Goal: Task Accomplishment & Management: Manage account settings

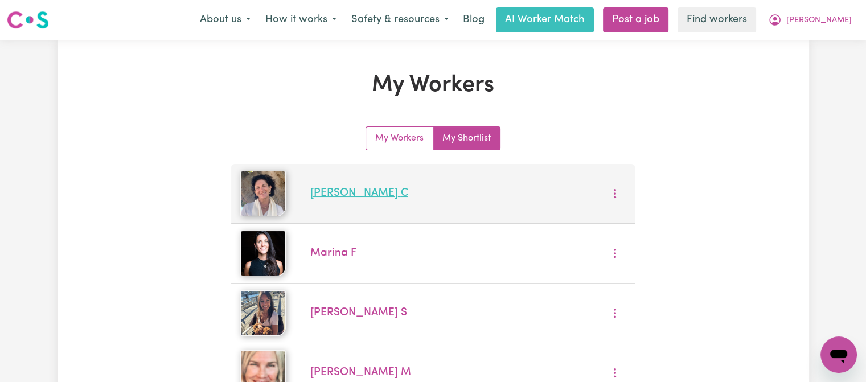
click at [351, 195] on link "Suzanne C" at bounding box center [359, 193] width 98 height 11
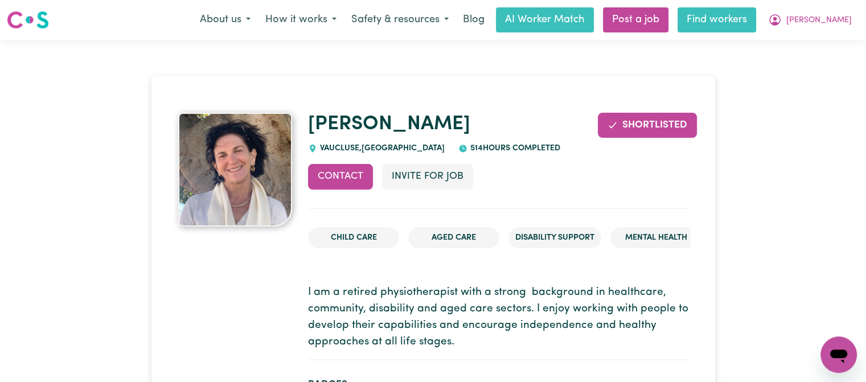
click at [756, 23] on link "Find workers" at bounding box center [716, 19] width 79 height 25
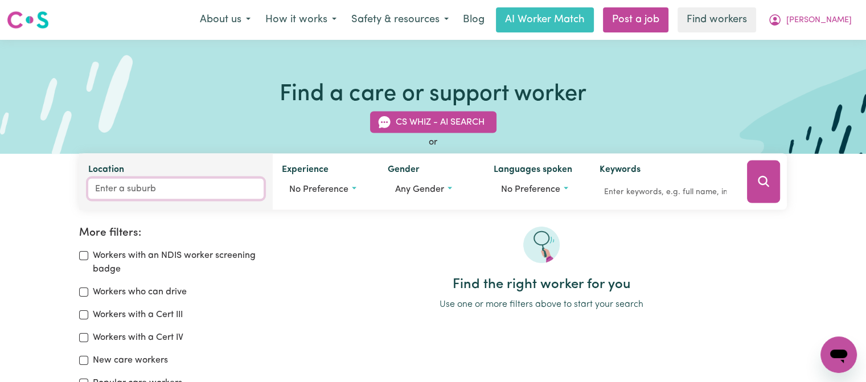
click at [134, 189] on input "Location" at bounding box center [175, 189] width 175 height 20
type input "bon"
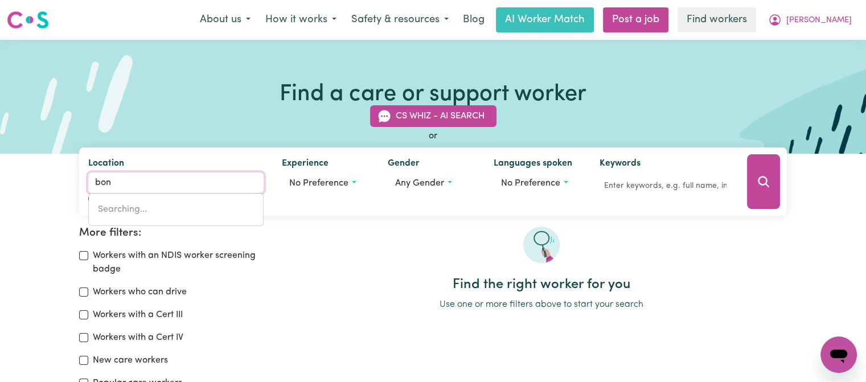
type input "bon ACCORD, Queensland, 4625"
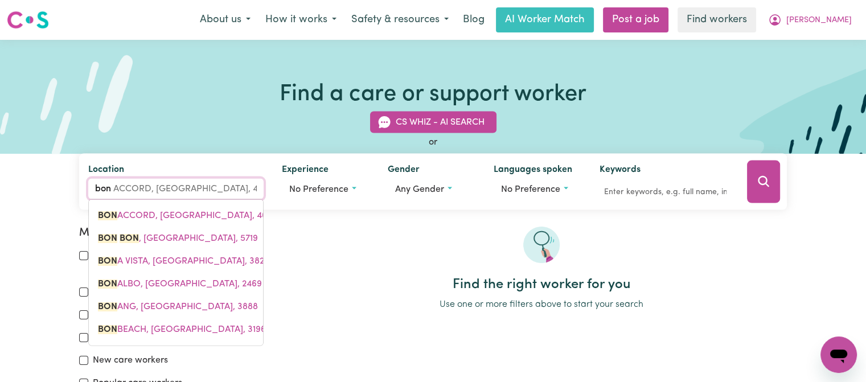
type input "bond"
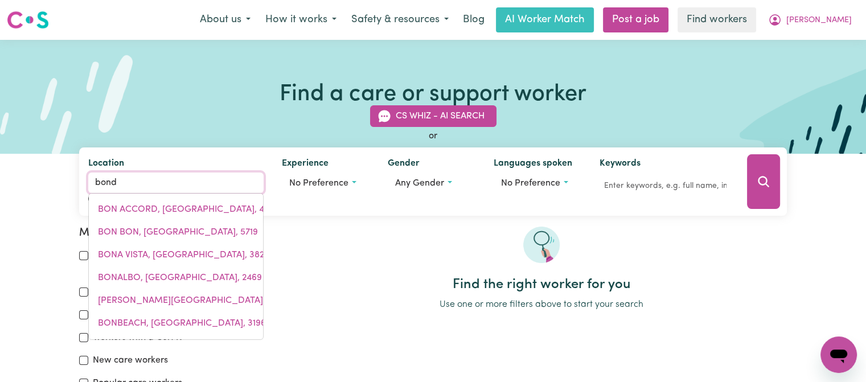
type input "bond UNIVERSITY, Queensland, 4229"
type input "bondi"
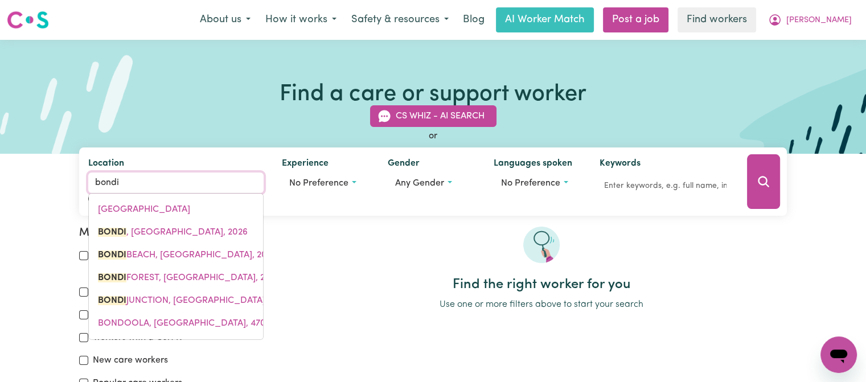
type input "bondi, New South Wales, 2026"
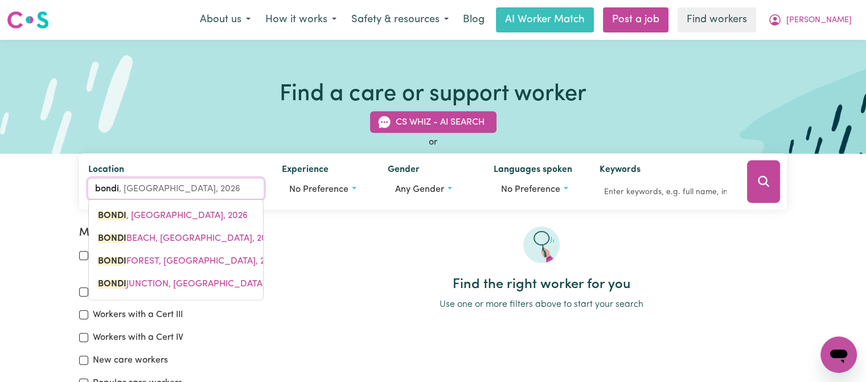
type input "bondij"
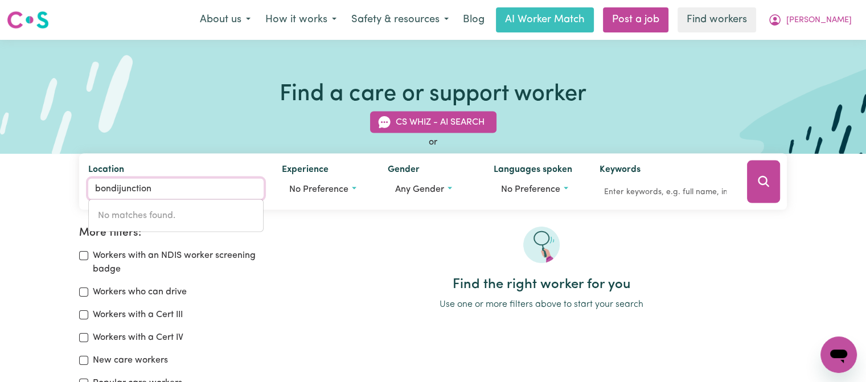
type input "bondi junction"
type input "bondi junction, New South Wales, 2022"
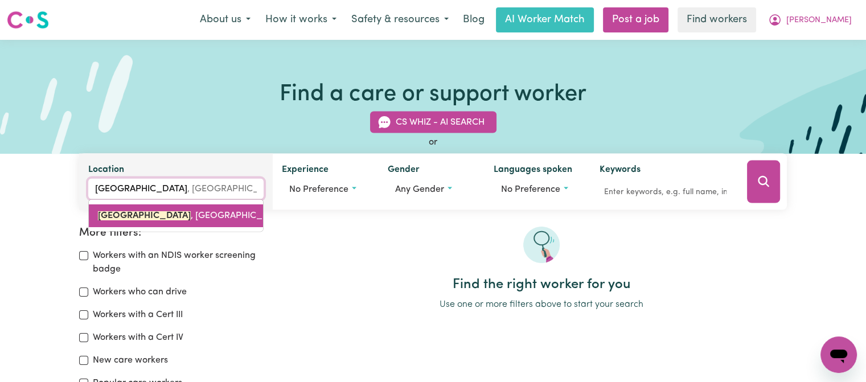
click at [207, 218] on span "BONDI JUNCTION , New South Wales, 2022" at bounding box center [204, 215] width 213 height 9
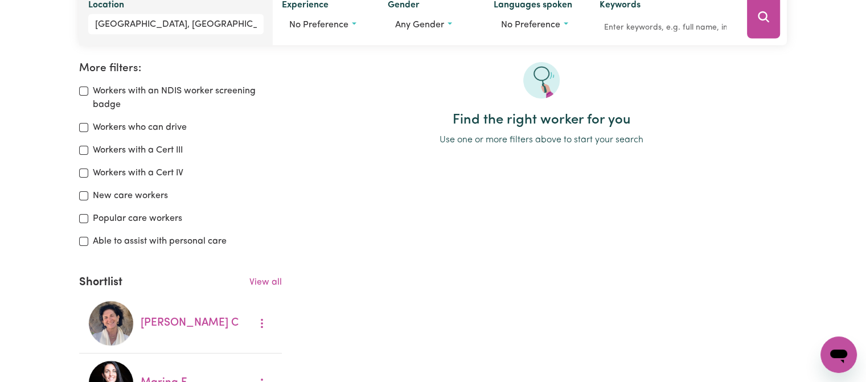
scroll to position [123, 0]
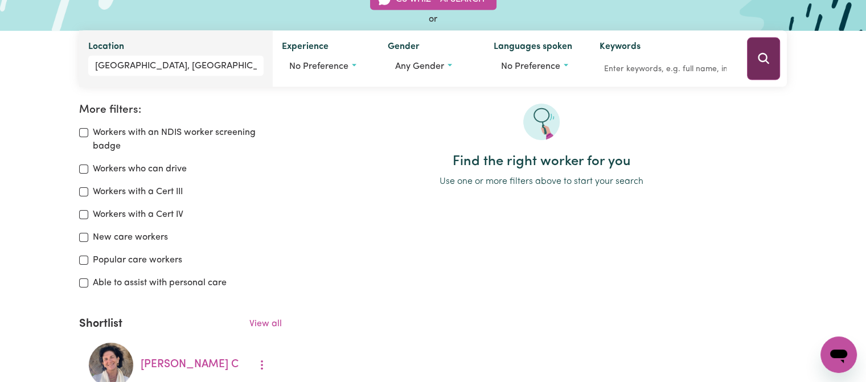
click at [753, 55] on button "Search" at bounding box center [763, 59] width 33 height 43
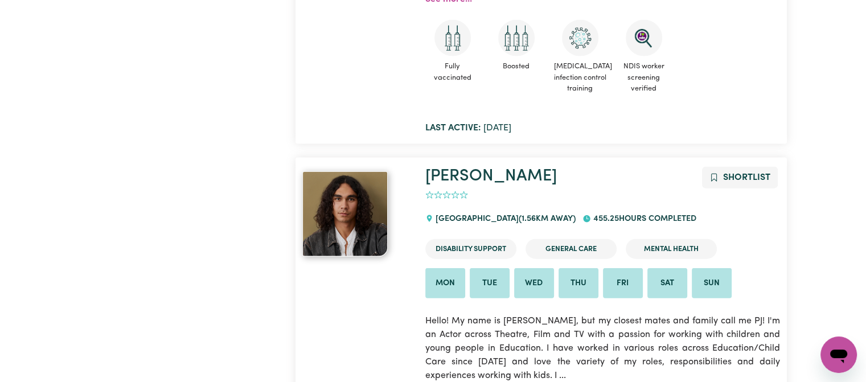
scroll to position [6565, 0]
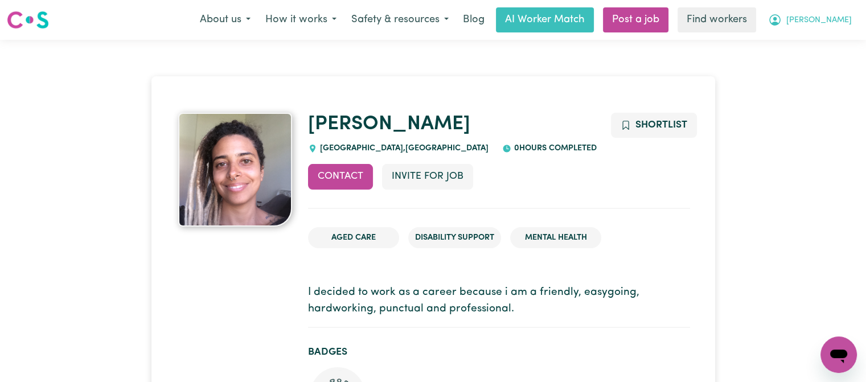
click at [781, 20] on icon "My Account" at bounding box center [775, 20] width 14 height 14
click at [824, 40] on link "My Dashboard" at bounding box center [813, 45] width 90 height 22
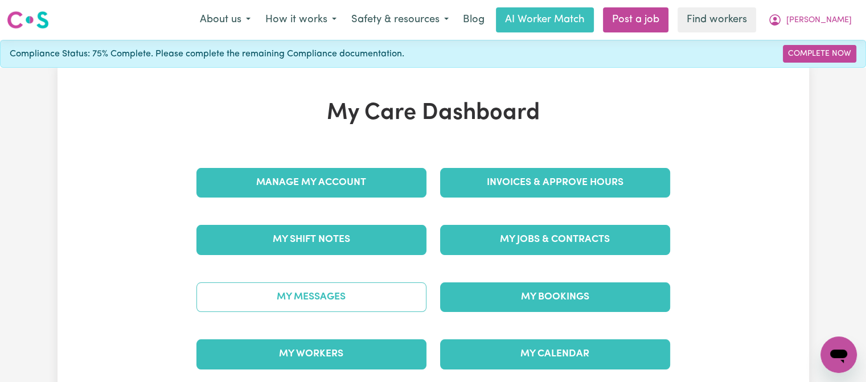
click at [337, 288] on link "My Messages" at bounding box center [311, 297] width 230 height 30
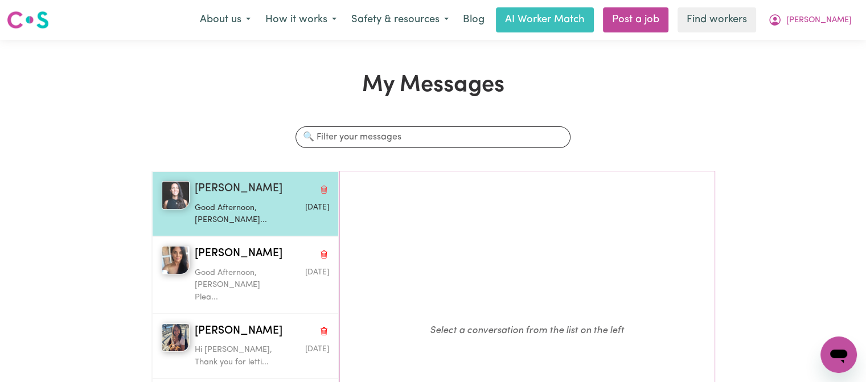
click at [216, 203] on p "Good Afternoon, Marina Pleas..." at bounding box center [239, 214] width 89 height 24
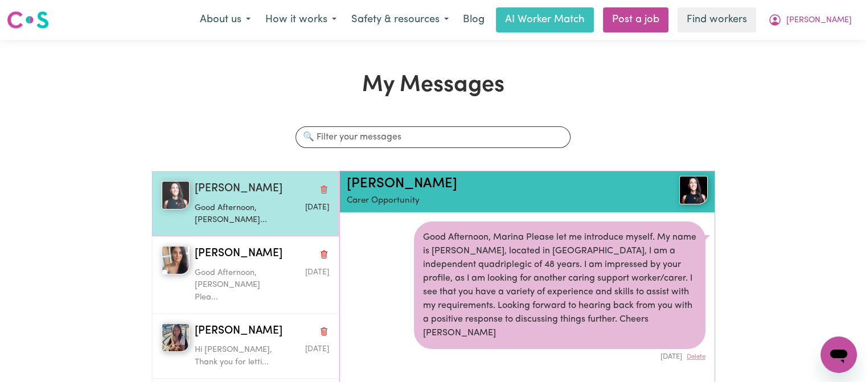
scroll to position [6, 0]
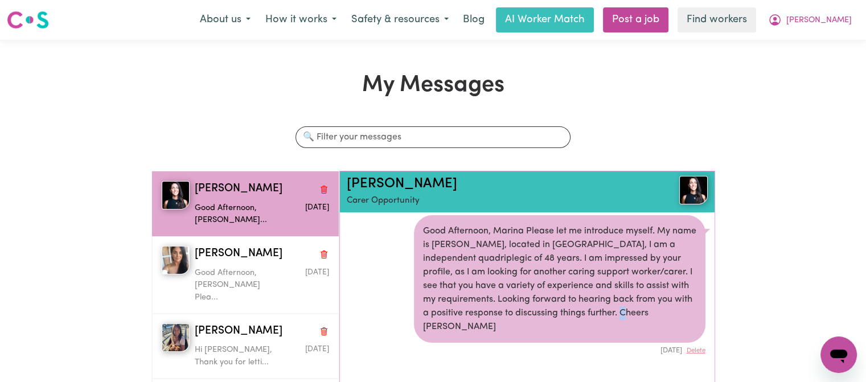
drag, startPoint x: 673, startPoint y: 315, endPoint x: 653, endPoint y: 320, distance: 20.2
click at [653, 320] on div "Good Afternoon, Marina Please let me introduce myself. My name is Peter, locate…" at bounding box center [559, 278] width 291 height 127
click at [665, 311] on div "Good Afternoon, Marina Please let me introduce myself. My name is Peter, locate…" at bounding box center [559, 278] width 291 height 127
click at [663, 301] on div "Good Afternoon, Marina Please let me introduce myself. My name is Peter, locate…" at bounding box center [559, 278] width 291 height 127
click at [521, 229] on div "Good Afternoon, Marina Please let me introduce myself. My name is Peter, locate…" at bounding box center [559, 278] width 291 height 127
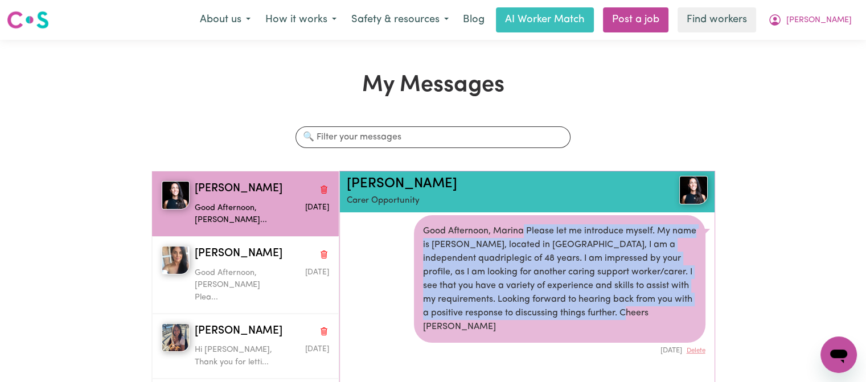
drag, startPoint x: 669, startPoint y: 315, endPoint x: 519, endPoint y: 233, distance: 171.2
click at [519, 233] on div "Good Afternoon, Marina Please let me introduce myself. My name is Peter, locate…" at bounding box center [559, 278] width 291 height 127
copy div "Please let me introduce myself. My name is Peter, located in Bondi Junction, I …"
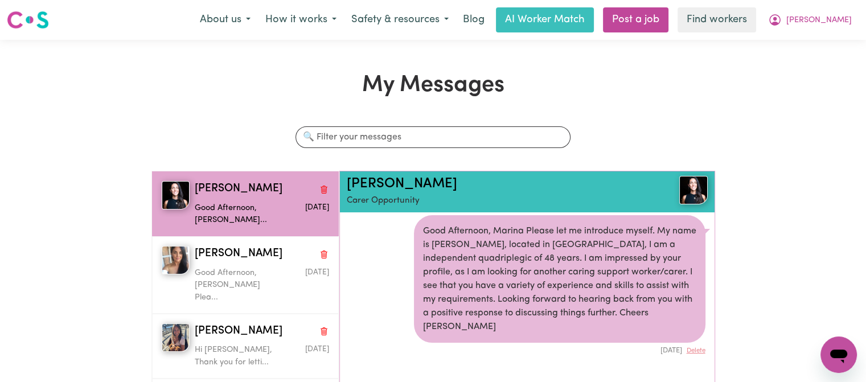
drag, startPoint x: 228, startPoint y: 321, endPoint x: 84, endPoint y: 222, distance: 174.3
click at [84, 222] on div "My Messages Search conversations Marina F Good Afternoon, Marina Pleas... Sep 1…" at bounding box center [433, 290] width 866 height 436
drag, startPoint x: 223, startPoint y: 318, endPoint x: 126, endPoint y: 254, distance: 116.2
click at [105, 234] on div "My Messages Search conversations Marina F Good Afternoon, Marina Pleas... Sep 1…" at bounding box center [433, 290] width 866 height 436
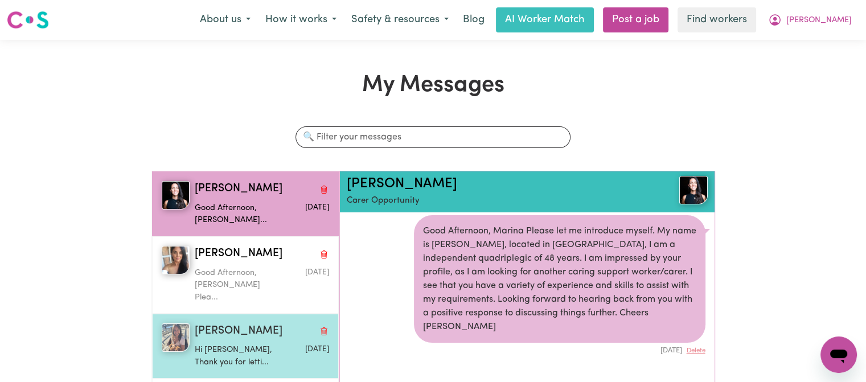
click at [231, 323] on span "Elizabeth Santos S" at bounding box center [239, 331] width 88 height 17
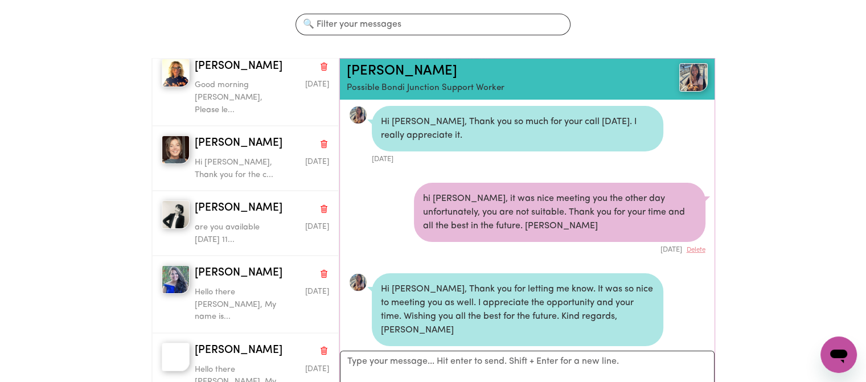
scroll to position [109, 0]
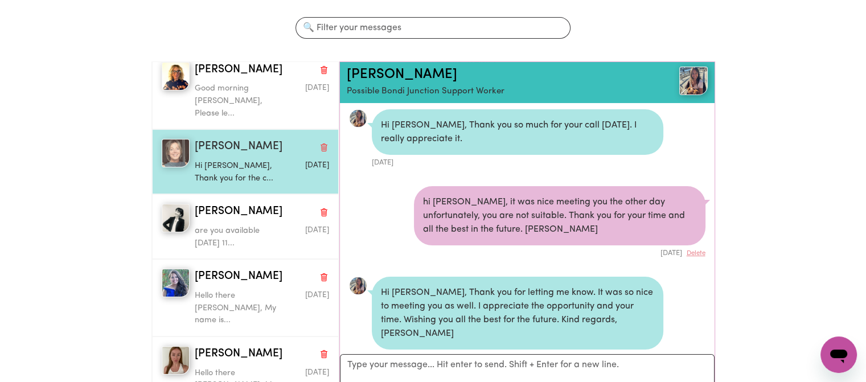
click at [206, 129] on div "Shannon Claire M Hi Peter, Thank you for the c... Dec 16 2024" at bounding box center [245, 161] width 187 height 65
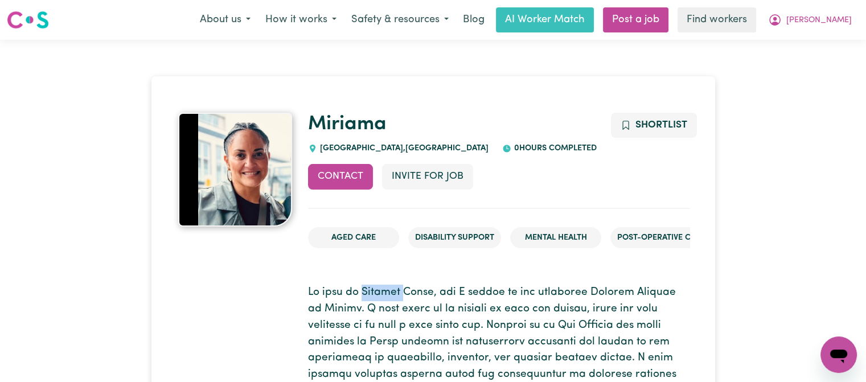
drag, startPoint x: 415, startPoint y: 293, endPoint x: 371, endPoint y: 292, distance: 43.8
copy p "Miriama"
click at [443, 175] on button "Invite for Job" at bounding box center [427, 176] width 91 height 25
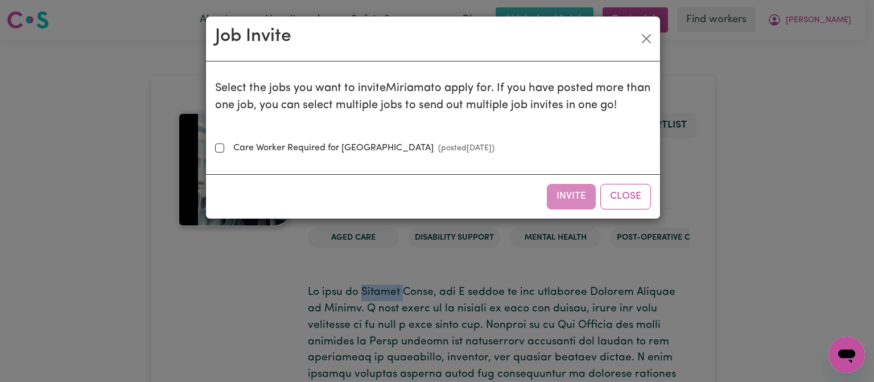
click at [328, 152] on label "Care Worker Required for Bondi Junction Area (posted Jun 28 2024 )" at bounding box center [362, 148] width 266 height 14
click at [224, 152] on input "Care Worker Required for Bondi Junction Area (posted Jun 28 2024 )" at bounding box center [219, 147] width 9 height 9
checkbox input "true"
click at [559, 200] on button "Invite" at bounding box center [571, 196] width 49 height 25
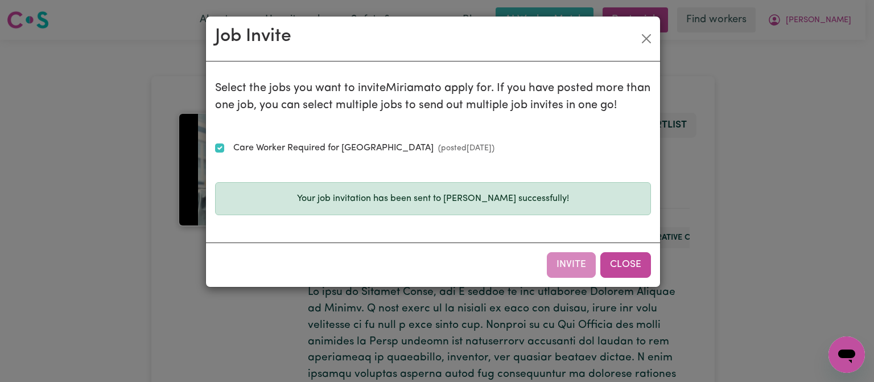
click at [614, 261] on button "Close" at bounding box center [625, 264] width 51 height 25
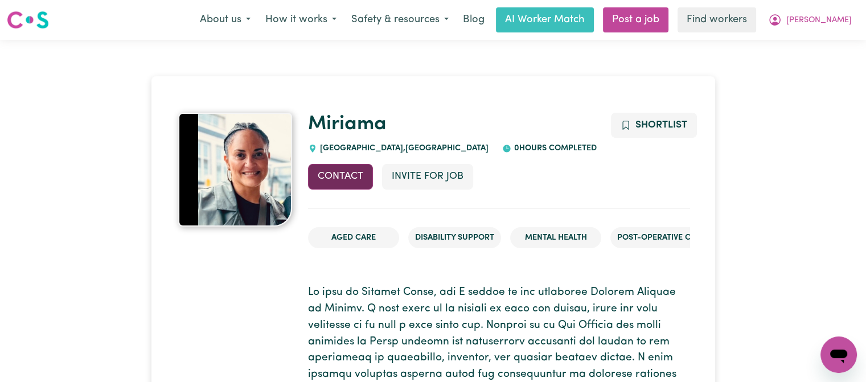
click at [355, 182] on button "Contact" at bounding box center [340, 176] width 65 height 25
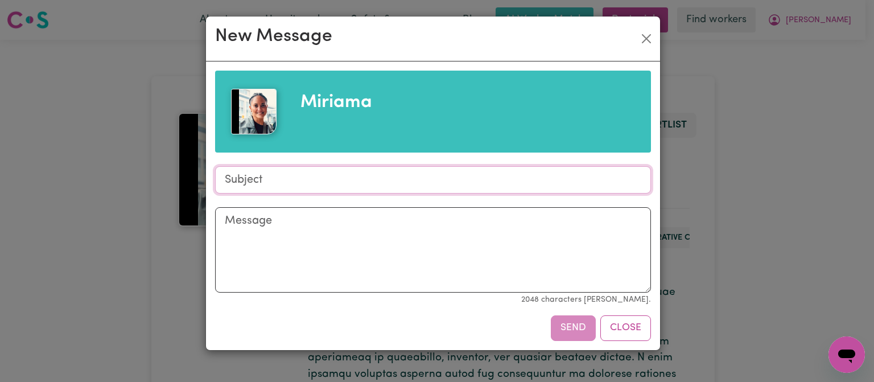
click at [340, 183] on input "Subject" at bounding box center [433, 179] width 436 height 27
type input "Bondi Junction Carer Opportunity"
click at [357, 221] on textarea "Message" at bounding box center [433, 249] width 436 height 85
paste textarea "Good morning Miriama Please let me introduce myself. My name is Peter, located …"
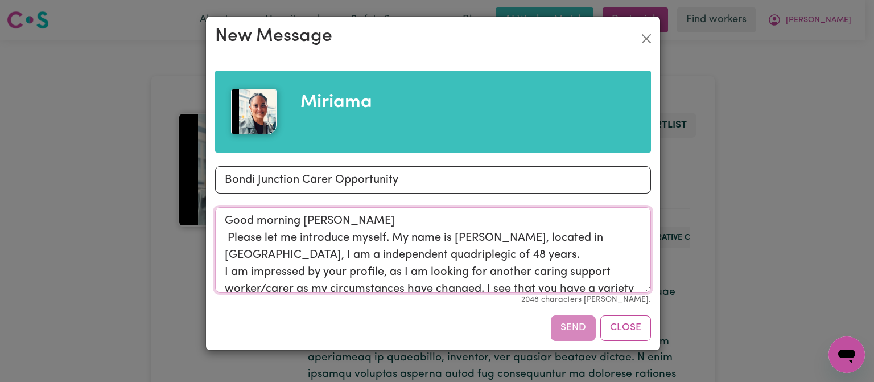
scroll to position [55, 0]
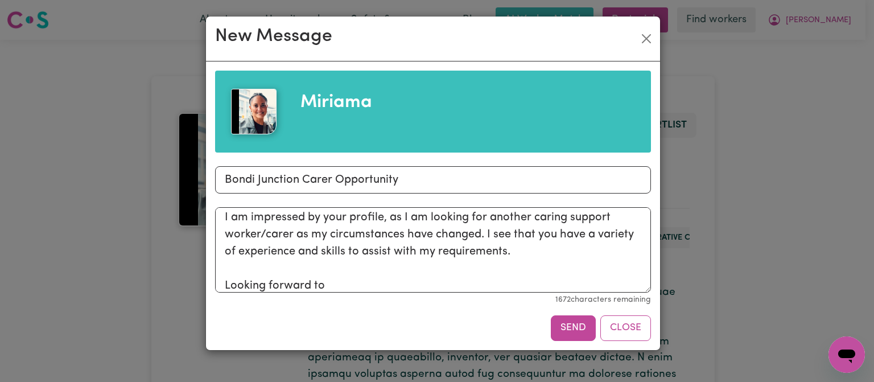
drag, startPoint x: 571, startPoint y: 331, endPoint x: 633, endPoint y: 268, distance: 88.1
click at [633, 268] on div "Miriama Subject Bondi Junction Carer Opportunity Message Good morning Miriama P…" at bounding box center [433, 206] width 436 height 270
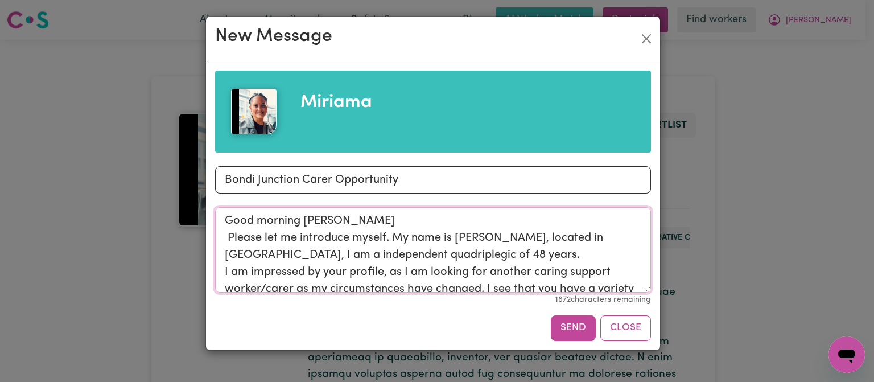
click at [401, 223] on textarea "Good morning Miriama Please let me introduce myself. My name is Peter, located …" at bounding box center [433, 249] width 436 height 85
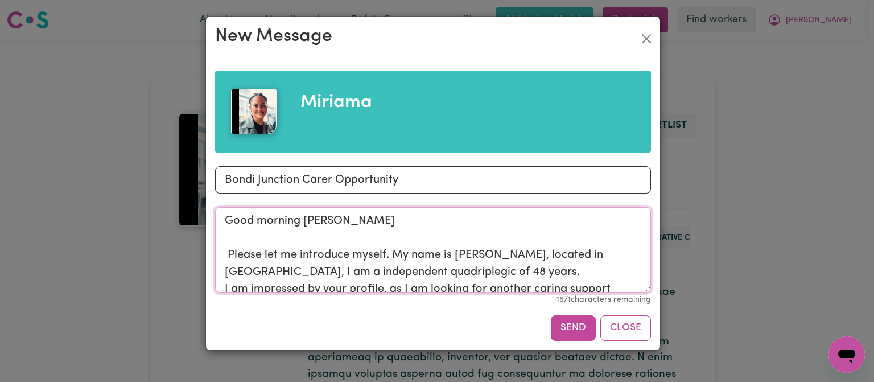
click at [507, 263] on textarea "Good morning Miriama Please let me introduce myself. My name is Peter, located …" at bounding box center [433, 249] width 436 height 85
click at [508, 269] on textarea "Good morning Miriama Please let me introduce myself. My name is Peter, located …" at bounding box center [433, 249] width 436 height 85
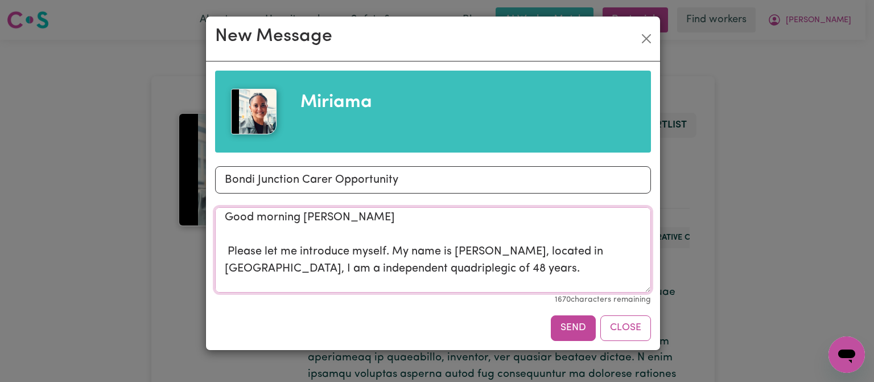
scroll to position [95, 0]
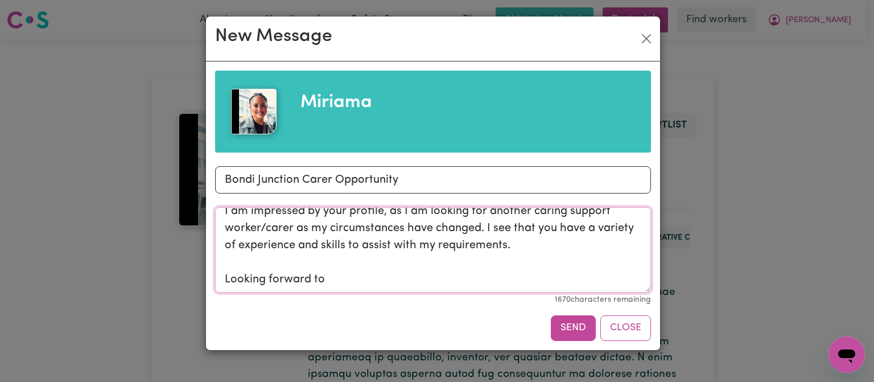
type textarea "Good morning Miriama Please let me introduce myself. My name is Peter, located …"
click at [582, 311] on div "Miriama Subject Bondi Junction Carer Opportunity Message Good morning Miriama P…" at bounding box center [433, 206] width 436 height 270
click at [577, 322] on button "Send" at bounding box center [573, 327] width 45 height 25
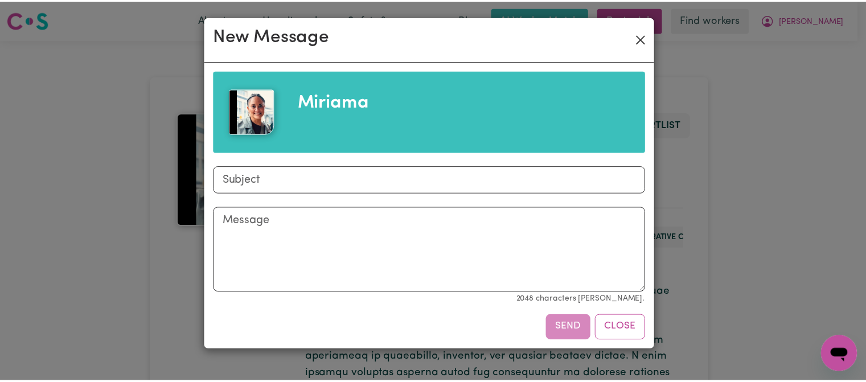
scroll to position [0, 0]
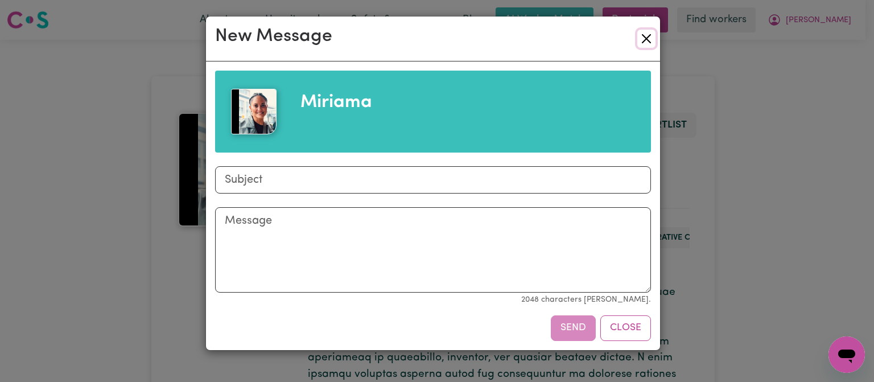
click at [644, 34] on button "Close" at bounding box center [646, 39] width 18 height 18
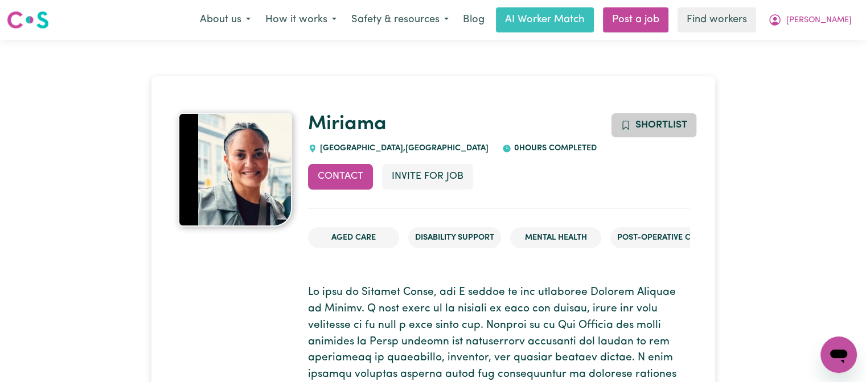
click at [678, 122] on span "Shortlist" at bounding box center [661, 125] width 52 height 10
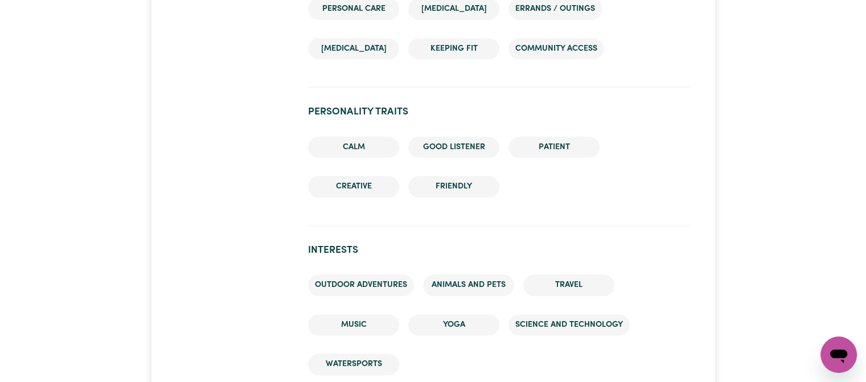
scroll to position [1214, 0]
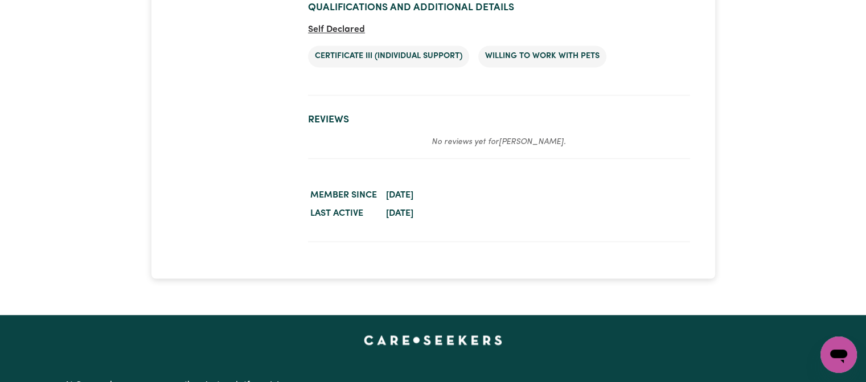
scroll to position [1973, 0]
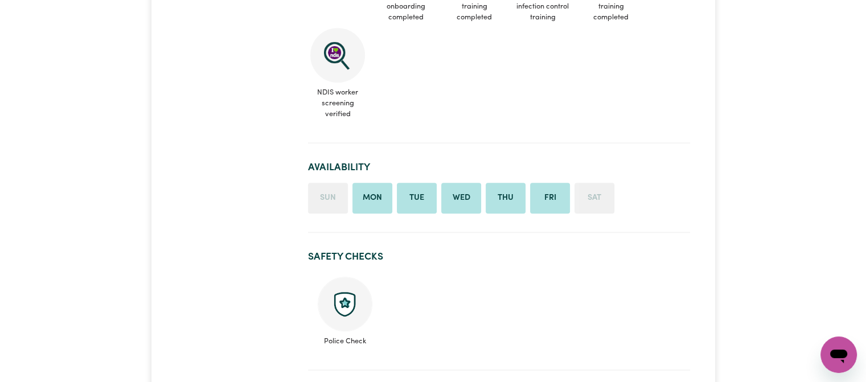
scroll to position [718, 0]
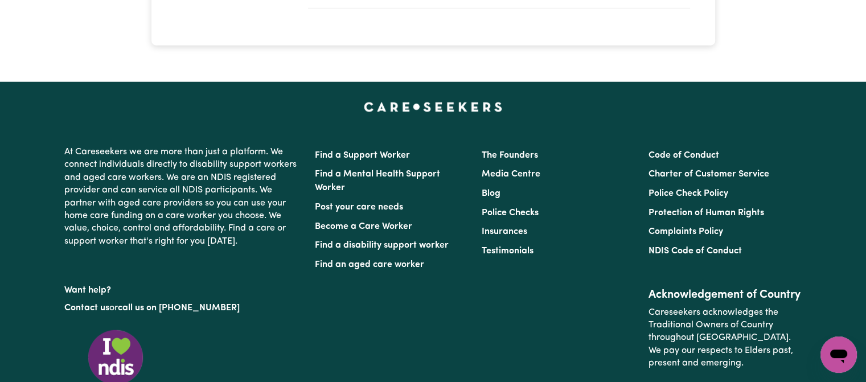
scroll to position [2845, 0]
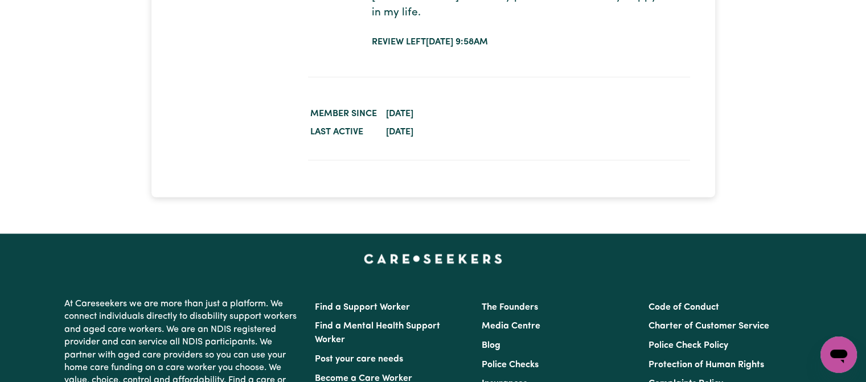
scroll to position [1879, 0]
